Goal: Information Seeking & Learning: Learn about a topic

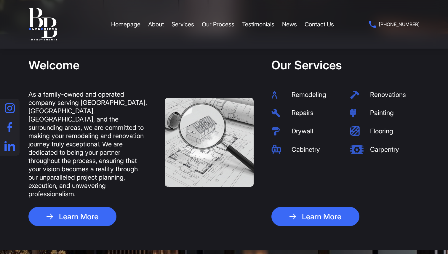
scroll to position [219, 0]
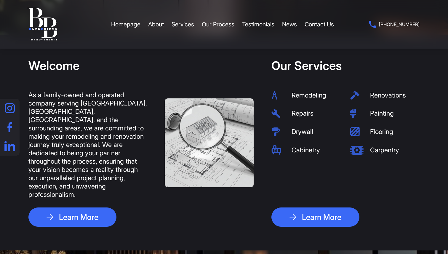
click at [304, 133] on li "Drywall" at bounding box center [306, 131] width 70 height 9
click at [276, 132] on img at bounding box center [278, 131] width 14 height 9
click at [301, 131] on li "Drywall" at bounding box center [306, 131] width 70 height 9
click at [303, 149] on li "Cabinetry" at bounding box center [306, 149] width 70 height 9
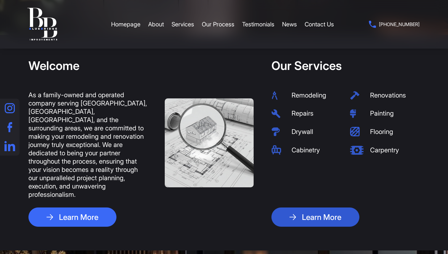
click at [319, 207] on link "Learn More" at bounding box center [315, 216] width 88 height 19
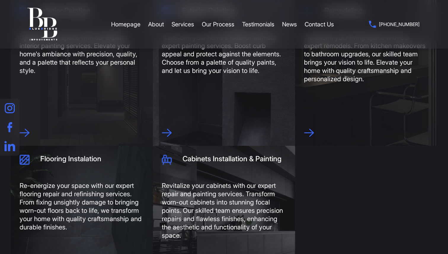
scroll to position [282, 0]
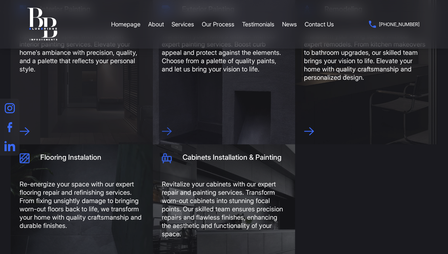
click at [170, 130] on icon at bounding box center [166, 131] width 9 height 7
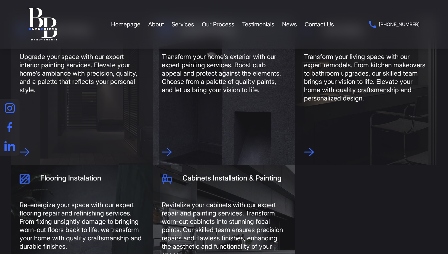
scroll to position [271, 0]
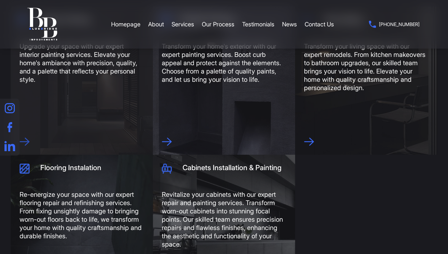
click at [22, 140] on icon at bounding box center [25, 142] width 10 height 8
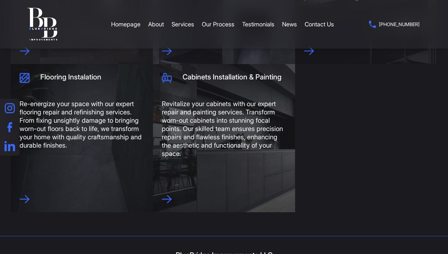
scroll to position [365, 0]
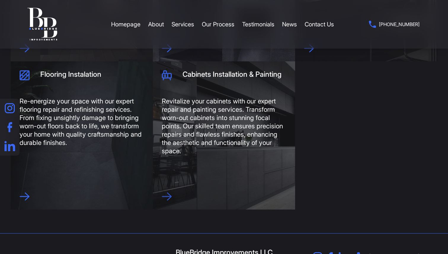
click at [169, 196] on icon at bounding box center [167, 196] width 10 height 8
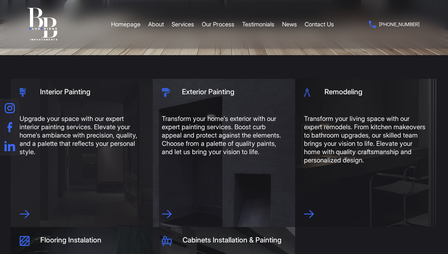
scroll to position [217, 0]
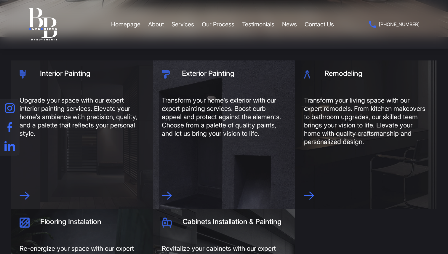
click at [315, 196] on div "Remodeling Transform your living space with our expert remodels. From kitchen m…" at bounding box center [366, 134] width 142 height 148
click at [312, 196] on icon at bounding box center [309, 195] width 9 height 7
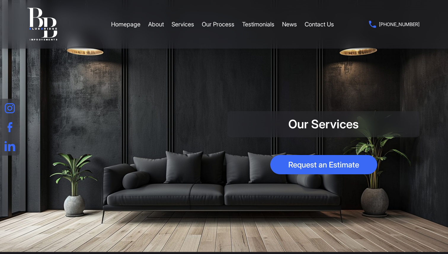
scroll to position [0, 0]
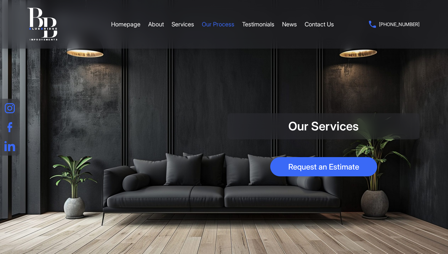
click at [223, 22] on link "Our Process" at bounding box center [218, 24] width 33 height 18
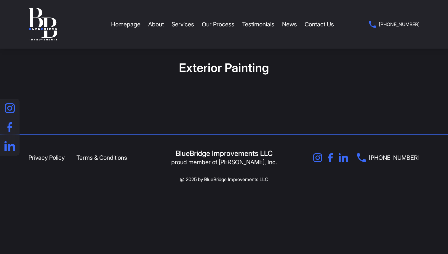
click at [243, 108] on section "Exterior Painting" at bounding box center [224, 82] width 448 height 103
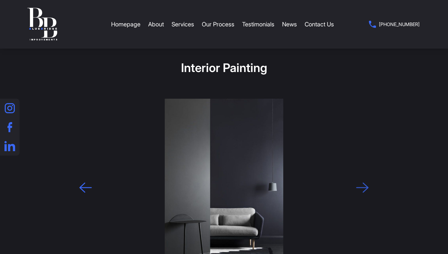
click at [365, 185] on icon at bounding box center [362, 188] width 12 height 10
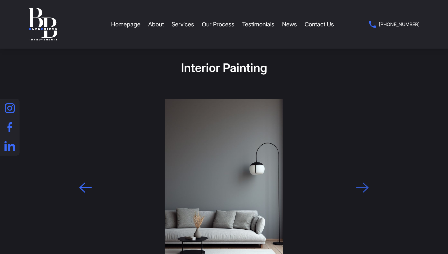
click at [359, 186] on icon at bounding box center [362, 188] width 12 height 10
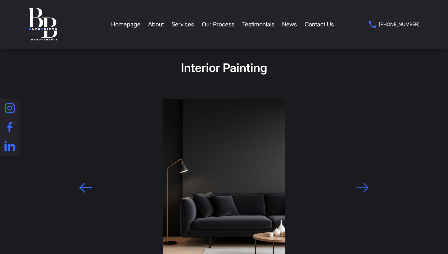
click at [359, 186] on icon at bounding box center [362, 188] width 12 height 10
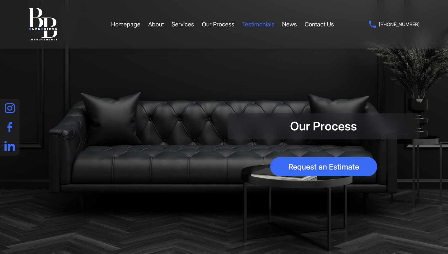
click at [259, 25] on link "Testimonials" at bounding box center [258, 24] width 32 height 18
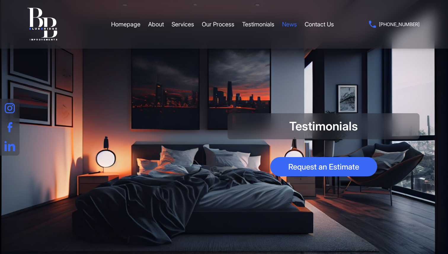
click at [292, 26] on link "News" at bounding box center [289, 24] width 15 height 18
